Goal: Go to known website: Go to known website

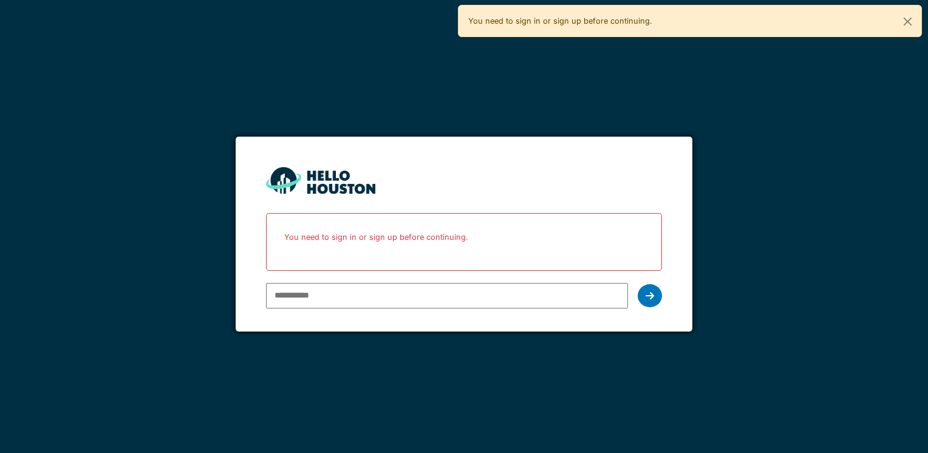
click at [283, 300] on input "email" at bounding box center [446, 295] width 361 height 25
type input "**********"
click at [651, 293] on icon at bounding box center [649, 296] width 8 height 10
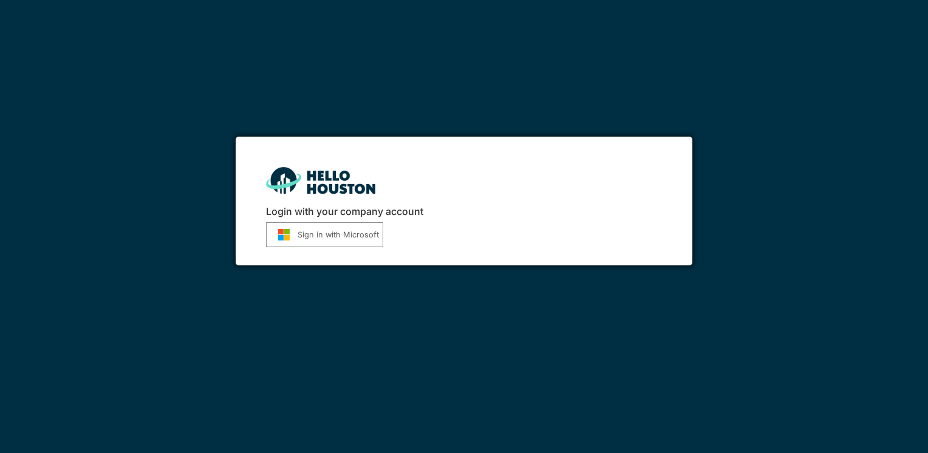
click at [340, 233] on button "Sign in with Microsoft" at bounding box center [324, 234] width 117 height 25
